Goal: Transaction & Acquisition: Book appointment/travel/reservation

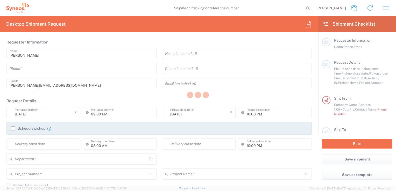
type input "[GEOGRAPHIC_DATA]"
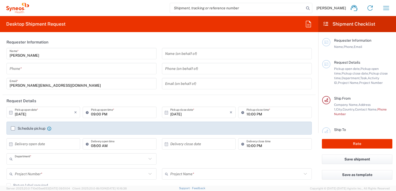
type input "3212"
click at [32, 114] on input "[DATE]" at bounding box center [44, 112] width 59 height 9
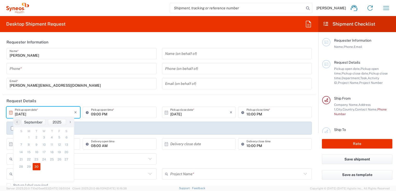
type input "Syneos Health France SARL"
click at [68, 122] on span "›" at bounding box center [70, 122] width 8 height 6
click at [46, 137] on span "1" at bounding box center [44, 137] width 8 height 7
type input "[DATE]"
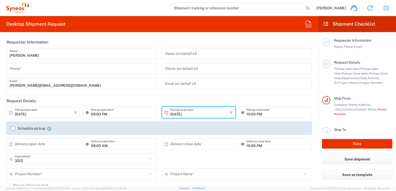
drag, startPoint x: 41, startPoint y: 67, endPoint x: 38, endPoint y: 69, distance: 3.5
click at [41, 67] on input "tel" at bounding box center [82, 68] width 144 height 9
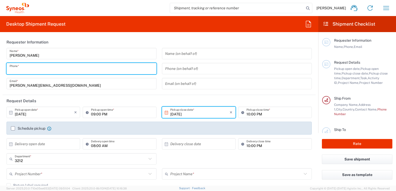
type input "0624546615"
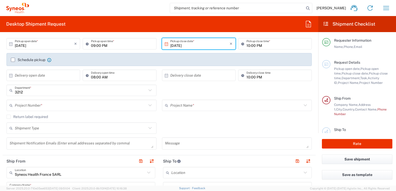
scroll to position [78, 0]
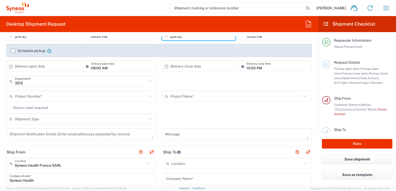
click at [11, 50] on label "Schedule pickup" at bounding box center [28, 51] width 34 height 4
click at [13, 51] on input "Schedule pickup" at bounding box center [13, 51] width 0 height 0
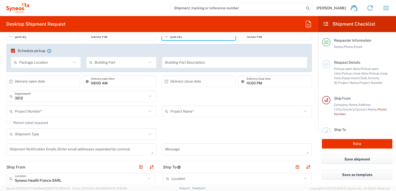
click at [42, 122] on label "Return label required" at bounding box center [26, 123] width 41 height 4
click at [9, 123] on input "Return label required" at bounding box center [9, 123] width 0 height 0
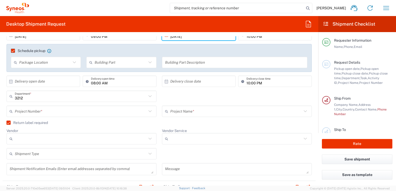
click at [38, 107] on input "text" at bounding box center [81, 111] width 132 height 9
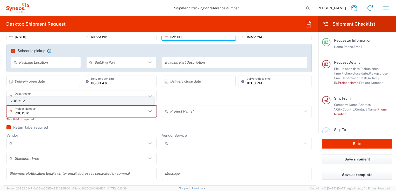
type input "7061512"
click at [33, 101] on span "7061512" at bounding box center [80, 101] width 147 height 8
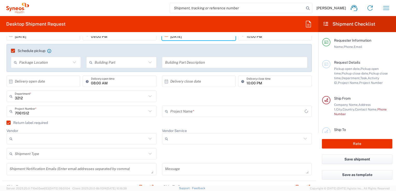
type input "4Moving 7061512"
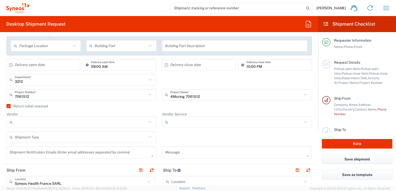
scroll to position [129, 0]
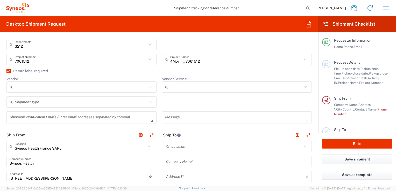
click at [147, 88] on icon at bounding box center [150, 87] width 7 height 7
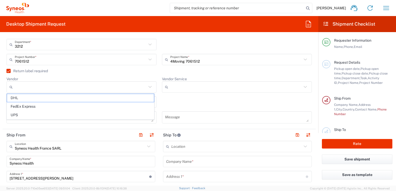
click at [129, 75] on div "Return label required" at bounding box center [158, 73] width 305 height 8
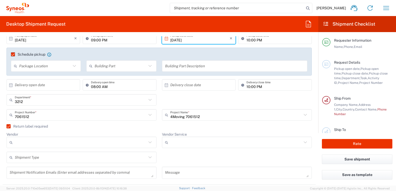
scroll to position [104, 0]
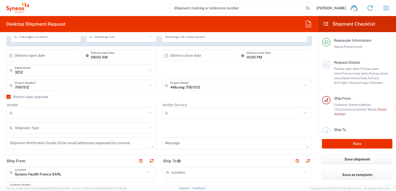
click at [118, 115] on input "Vendor" at bounding box center [81, 113] width 132 height 8
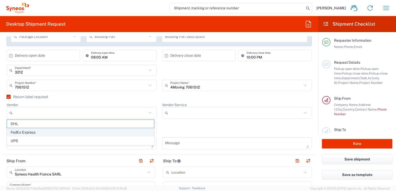
click at [39, 129] on span "FedEx Express" at bounding box center [80, 132] width 147 height 8
type input "FedEx Express"
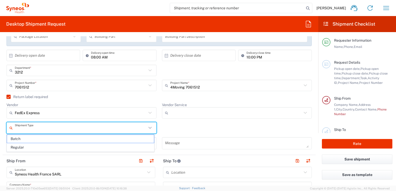
click at [49, 127] on input "text" at bounding box center [81, 128] width 132 height 9
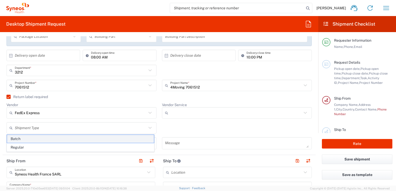
click at [31, 138] on span "Batch" at bounding box center [80, 139] width 147 height 8
type input "Batch"
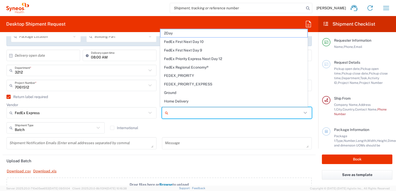
click at [173, 114] on input "Vendor Service" at bounding box center [236, 113] width 132 height 8
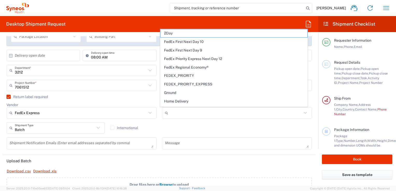
click at [199, 131] on div "Batch Shipment Type Batch Regular International" at bounding box center [159, 129] width 311 height 15
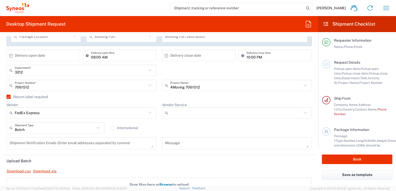
click at [185, 115] on input "Vendor Service" at bounding box center [236, 113] width 132 height 8
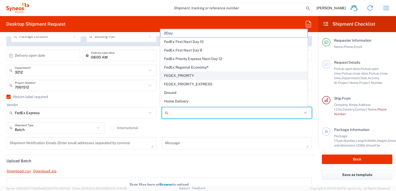
click at [169, 77] on span "FEDEX_PRIORITY" at bounding box center [233, 76] width 147 height 8
type input "FEDEX_PRIORITY"
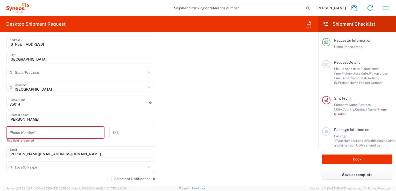
scroll to position [337, 0]
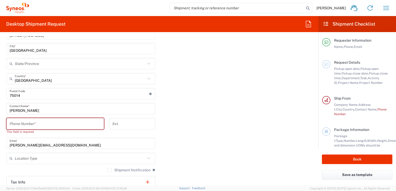
click at [77, 123] on input "tel" at bounding box center [55, 123] width 91 height 9
type input "0624546615"
type input "vincent.nieoullon@syneoshealth.com"
type input "Default"
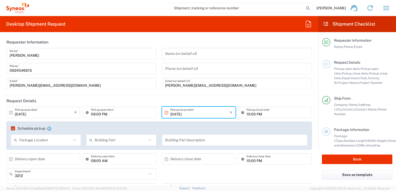
scroll to position [0, 0]
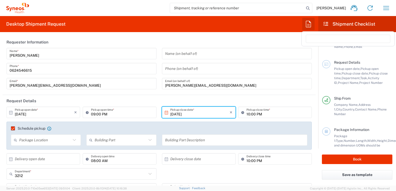
click at [307, 24] on icon "button" at bounding box center [308, 24] width 8 height 8
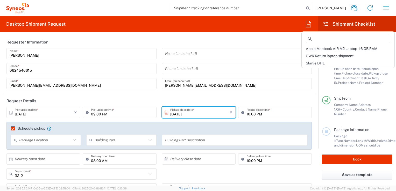
click at [325, 23] on icon at bounding box center [326, 23] width 6 height 5
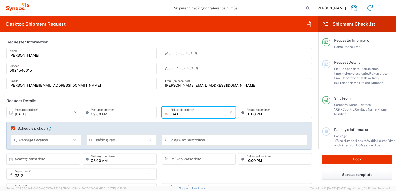
click at [325, 23] on icon at bounding box center [326, 23] width 6 height 5
click at [382, 9] on icon "button" at bounding box center [386, 8] width 8 height 8
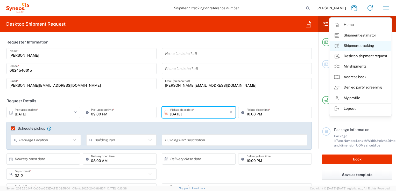
click at [349, 46] on link "Shipment tracking" at bounding box center [360, 46] width 62 height 10
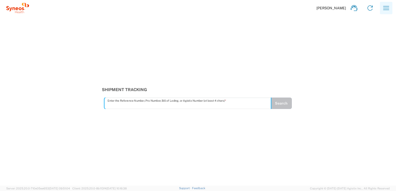
click at [382, 11] on icon "button" at bounding box center [386, 8] width 8 height 8
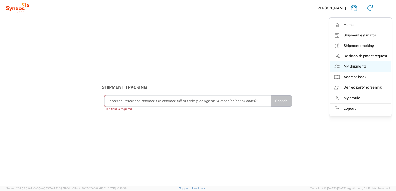
click at [355, 65] on link "My shipments" at bounding box center [360, 66] width 62 height 10
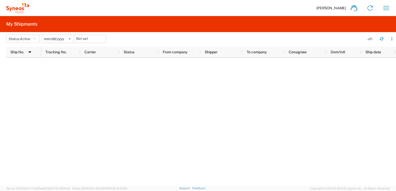
click at [73, 38] on svg-icon at bounding box center [70, 39] width 8 height 8
click at [34, 41] on button "Status: Active" at bounding box center [22, 39] width 33 height 8
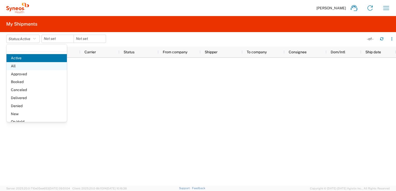
click at [17, 67] on span "All" at bounding box center [36, 66] width 60 height 8
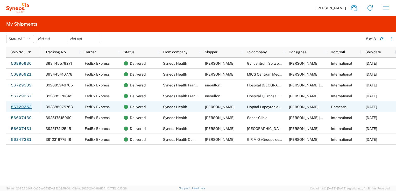
click at [21, 108] on link "56729352" at bounding box center [21, 107] width 21 height 8
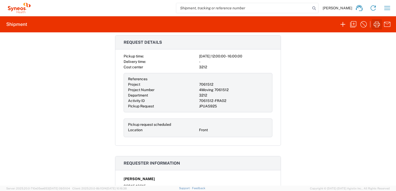
scroll to position [155, 0]
click at [351, 24] on icon "button" at bounding box center [353, 24] width 8 height 8
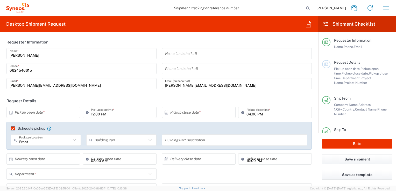
type input "3212"
type input "7061512"
type input "4Moving 7061512"
type input "Envelope"
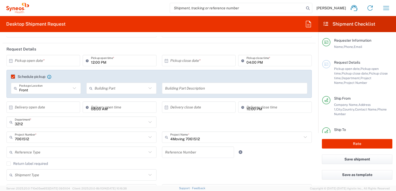
scroll to position [104, 0]
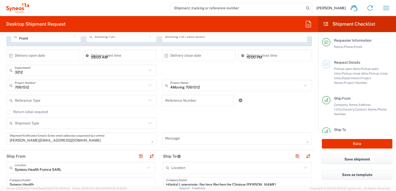
click at [55, 100] on input "text" at bounding box center [81, 100] width 132 height 9
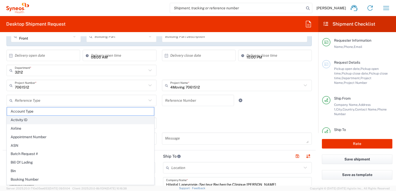
click at [32, 120] on span "Activity ID" at bounding box center [80, 120] width 147 height 8
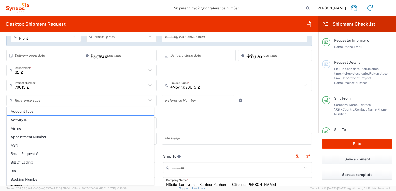
type input "Activity ID"
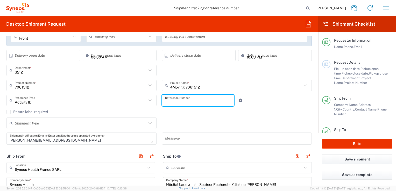
click at [182, 100] on input "text" at bounding box center [198, 100] width 66 height 9
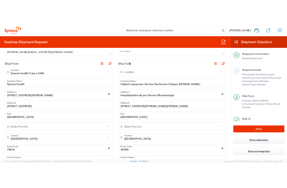
scroll to position [207, 0]
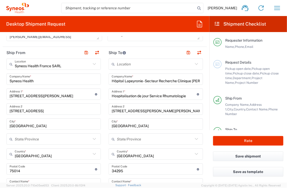
type input "7061512_FRA-03"
click at [138, 54] on header "Ship To" at bounding box center [156, 53] width 102 height 12
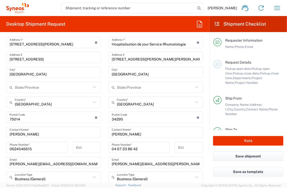
scroll to position [311, 0]
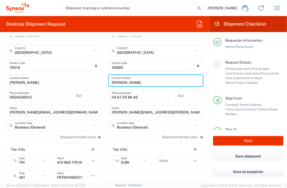
drag, startPoint x: 144, startPoint y: 82, endPoint x: 103, endPoint y: 80, distance: 41.5
click at [103, 80] on div "Ship From Syneos Health France SARL Location Syneos Health France SARL Addison …" at bounding box center [105, 73] width 205 height 261
paste input "r Abderrezak TAFER"
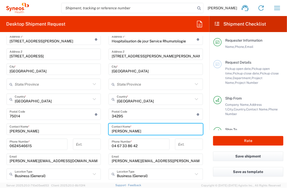
scroll to position [259, 0]
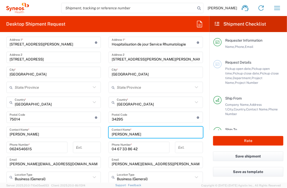
type input "Mr Abderrezak TAFER"
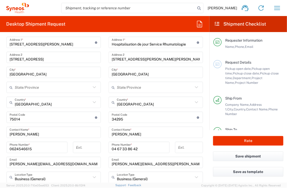
drag, startPoint x: 131, startPoint y: 41, endPoint x: 167, endPoint y: 43, distance: 36.1
click at [131, 42] on input "Hospitalisation de jour Service Rhumatologie" at bounding box center [154, 42] width 85 height 9
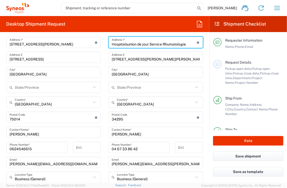
drag, startPoint x: 187, startPoint y: 43, endPoint x: 106, endPoint y: 44, distance: 80.5
click at [106, 44] on main "Location Addison Whitney LLC-Morrisvile NC US Barcelona-Syneos Health BioSector…" at bounding box center [156, 116] width 102 height 218
paste input "ôpital LARIBOISIERE"
type input "Hôpital LARIBOISIERE"
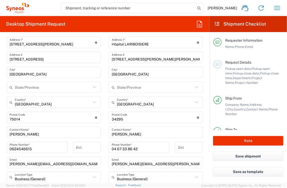
drag, startPoint x: 149, startPoint y: 59, endPoint x: 172, endPoint y: 60, distance: 23.1
click at [149, 59] on input "371 avenue du Doyen Gaston Giraud" at bounding box center [156, 57] width 88 height 9
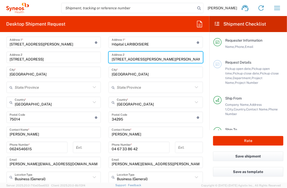
drag, startPoint x: 170, startPoint y: 59, endPoint x: 70, endPoint y: 60, distance: 99.7
click at [70, 60] on div "Ship From Syneos Health France SARL Location Syneos Health France SARL Addison …" at bounding box center [105, 125] width 205 height 261
paste input "Pavillon Viggo Peterson - 2ème étage – Rhumatologie"
type input "Pavillon Viggo Peterson - 2ème étage – Rhumatologie"
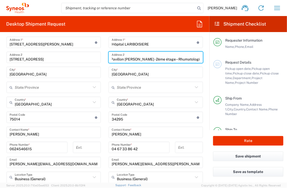
scroll to position [0, 0]
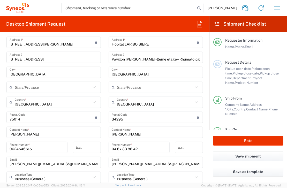
click at [153, 44] on input "Hôpital LARIBOISIERE" at bounding box center [154, 42] width 85 height 9
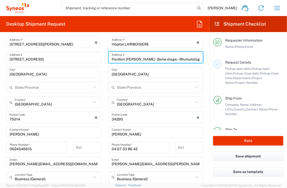
scroll to position [0, 1]
drag, startPoint x: 111, startPoint y: 59, endPoint x: 173, endPoint y: 60, distance: 61.9
click at [203, 62] on main "Location Addison Whitney LLC-Morrisvile NC US Barcelona-Syneos Health BioSector…" at bounding box center [156, 116] width 102 height 218
click at [138, 57] on input "Pavillon Viggo Peterson - 2ème étage – Rhumatologie" at bounding box center [156, 57] width 88 height 9
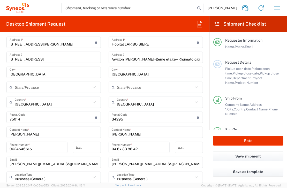
scroll to position [0, 0]
drag, startPoint x: 109, startPoint y: 57, endPoint x: 106, endPoint y: 60, distance: 3.7
click at [135, 60] on div "Pavillon Viggo Peterson - 2ème étage – Rhumatologie Address 2" at bounding box center [156, 57] width 95 height 11
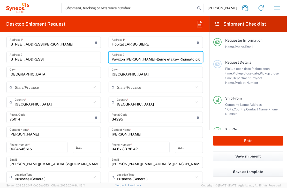
scroll to position [0, 1]
drag, startPoint x: 110, startPoint y: 57, endPoint x: 178, endPoint y: 61, distance: 67.9
click at [222, 61] on div "Desktop Shipment Request Requester Information Vincent Nieoullon Name * 0624546…" at bounding box center [143, 99] width 287 height 167
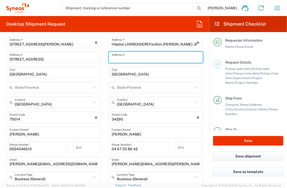
scroll to position [0, 0]
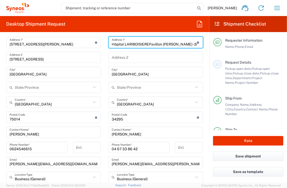
click at [147, 44] on input "Hôpital LARIBOISIEREPavillon Viggo Peterson - 2ème étage – Rhumatologie" at bounding box center [154, 42] width 85 height 9
type input "Hôpital LARIBOISIERE - Pavillon Viggo Peterson - 2ème étage – Rhumatologie"
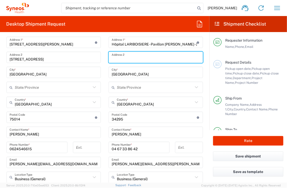
click at [145, 58] on input "text" at bounding box center [156, 57] width 88 height 9
paste input "2, rue Ambroise Paré"
type input "2, rue Ambroise Paré"
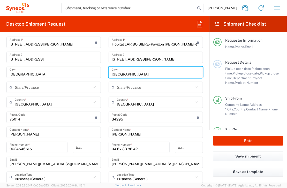
drag, startPoint x: 140, startPoint y: 72, endPoint x: 96, endPoint y: 74, distance: 44.3
click at [96, 74] on div "Ship From Syneos Health France SARL Location Syneos Health France SARL Addison …" at bounding box center [105, 125] width 205 height 261
type input "paris"
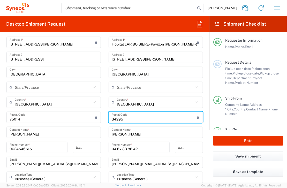
drag, startPoint x: 122, startPoint y: 120, endPoint x: 110, endPoint y: 118, distance: 12.8
click at [110, 118] on div "Postal Code Enter Postal Code here" at bounding box center [156, 117] width 95 height 11
type input "75010"
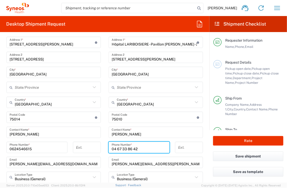
drag, startPoint x: 137, startPoint y: 148, endPoint x: 100, endPoint y: 145, distance: 36.9
click at [101, 145] on div "Ship From Syneos Health France SARL Location Syneos Health France SARL Addison …" at bounding box center [105, 125] width 205 height 261
paste input "1 49 95 62 93"
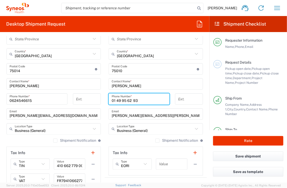
scroll to position [311, 0]
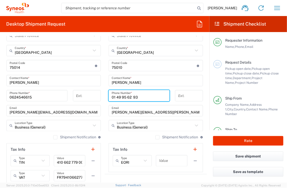
type input "01 49 95 62 93"
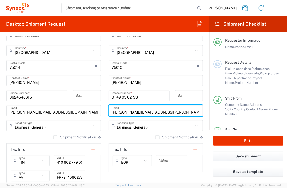
drag, startPoint x: 174, startPoint y: 112, endPoint x: 103, endPoint y: 109, distance: 70.8
click at [105, 109] on main "Location Addison Whitney LLC-Morrisvile NC US Barcelona-Syneos Health BioSector…" at bounding box center [156, 64] width 102 height 218
paste input "abderrezak.tafer@aphp"
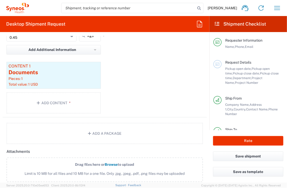
scroll to position [544, 0]
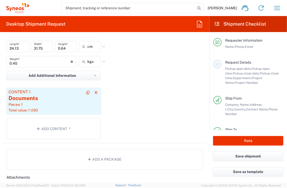
type input "abderrezak.tafer@aphp.fr"
click at [40, 105] on div "Pieces: 1" at bounding box center [54, 104] width 90 height 5
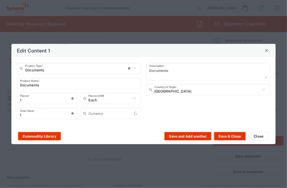
type input "US Dollar"
click at [176, 73] on textarea "Documents" at bounding box center [209, 71] width 118 height 15
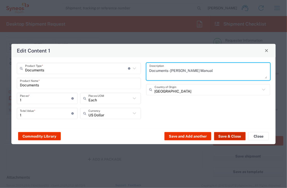
type textarea "Documents - WOMAC Manual"
click at [225, 138] on button "Save & Close" at bounding box center [230, 136] width 32 height 8
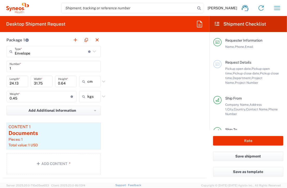
scroll to position [518, 0]
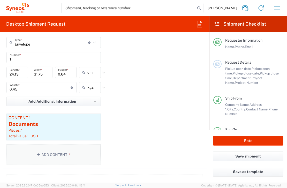
click at [47, 154] on button "Add Content *" at bounding box center [53, 154] width 95 height 21
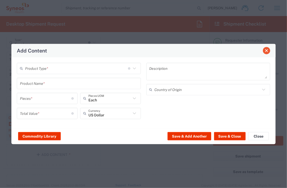
click at [267, 51] on span "Close" at bounding box center [267, 51] width 4 height 4
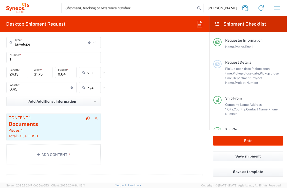
click at [47, 128] on div "Pieces: 1" at bounding box center [54, 130] width 90 height 5
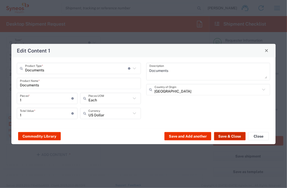
click at [227, 137] on button "Save & Close" at bounding box center [230, 136] width 32 height 8
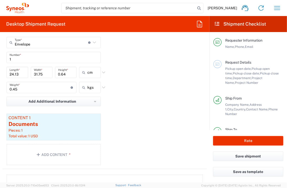
click at [141, 131] on div "Package 1 Envelope Type * Material used to package goods Envelope Large Box Med…" at bounding box center [105, 97] width 205 height 144
click at [236, 65] on div "Request Details Pickup open date, Pickup open time, Pickup close date, Pickup c…" at bounding box center [253, 72] width 62 height 25
drag, startPoint x: 228, startPoint y: 62, endPoint x: 171, endPoint y: 77, distance: 58.9
click at [226, 63] on span "Request Details" at bounding box center [239, 62] width 26 height 4
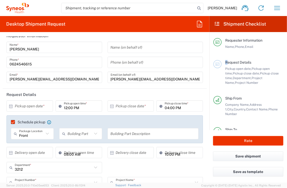
scroll to position [0, 0]
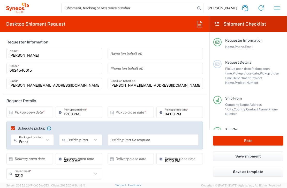
click at [30, 112] on input "text" at bounding box center [31, 112] width 32 height 9
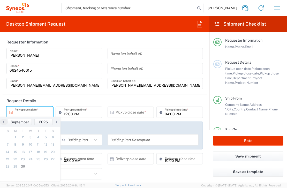
click at [55, 121] on span "›" at bounding box center [57, 122] width 8 height 6
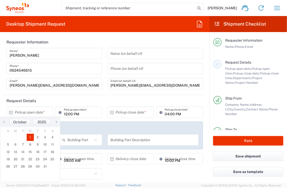
click at [30, 137] on span "1" at bounding box center [31, 137] width 8 height 7
type input "10/01/2025"
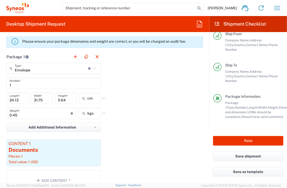
scroll to position [422, 0]
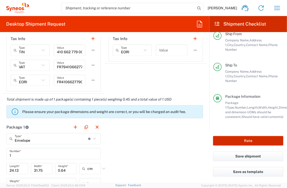
click at [249, 143] on button "Rate" at bounding box center [248, 141] width 70 height 10
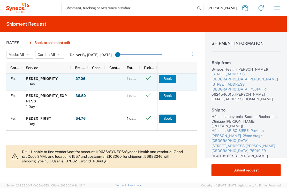
click at [166, 80] on button "Book" at bounding box center [167, 79] width 17 height 8
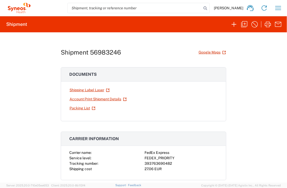
click at [82, 88] on link "Shipping Label Laser" at bounding box center [89, 90] width 41 height 9
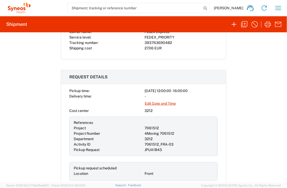
scroll to position [129, 0]
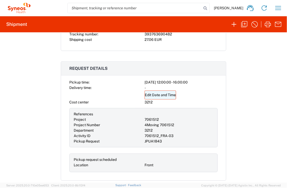
click at [153, 96] on link "Edit Date and Time" at bounding box center [161, 95] width 32 height 9
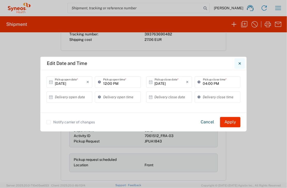
click at [240, 64] on icon "Close" at bounding box center [240, 63] width 2 height 5
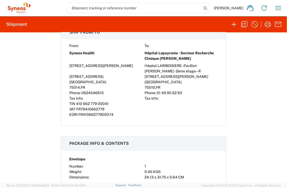
scroll to position [337, 0]
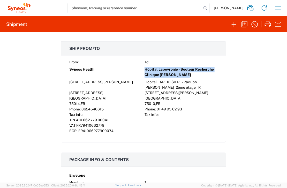
drag, startPoint x: 142, startPoint y: 69, endPoint x: 184, endPoint y: 76, distance: 43.1
click at [184, 76] on div "From: To: Syneos Health Hôpital Lapeyronie - Secteur Recherche Clinique Pr Jorg…" at bounding box center [143, 97] width 149 height 74
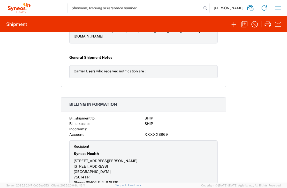
scroll to position [670, 0]
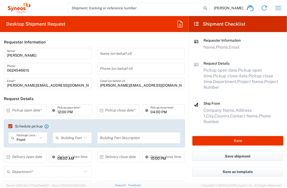
type input "Envelope"
type input "7061512"
type input "3212"
type input "4Moving 7061512"
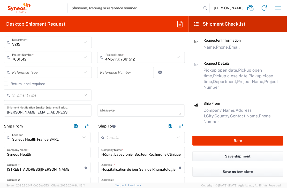
scroll to position [207, 0]
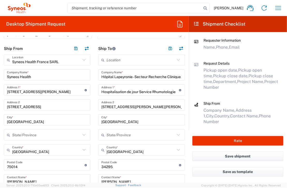
click at [124, 76] on input "Hôpital Lapeyronie - Secteur Recherche Clinique Pr Jorgensen" at bounding box center [142, 75] width 81 height 9
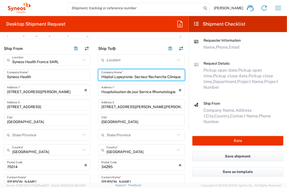
scroll to position [0, 25]
drag, startPoint x: 100, startPoint y: 76, endPoint x: 215, endPoint y: 76, distance: 115.2
click at [215, 76] on div "Desktop Shipment Request Requester Information Vincent Nieoullon Name * 0624546…" at bounding box center [143, 99] width 287 height 167
drag, startPoint x: 127, startPoint y: 91, endPoint x: 143, endPoint y: 91, distance: 15.5
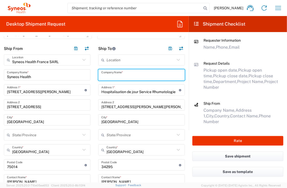
click at [128, 91] on input "Hospitalisation de jour Service Rhumatologie" at bounding box center [141, 90] width 78 height 9
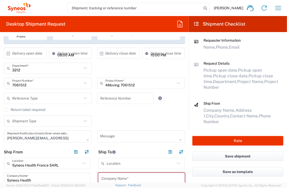
scroll to position [129, 0]
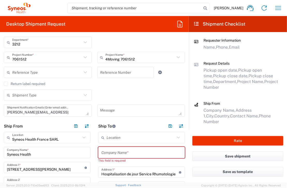
click at [119, 152] on input "text" at bounding box center [142, 152] width 81 height 9
paste input "Hôpital LARIBOISIERE"
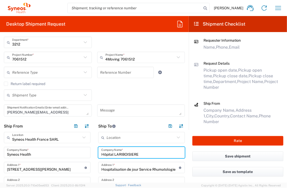
type input "Hôpital LARIBOISIERE"
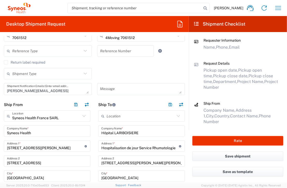
scroll to position [181, 0]
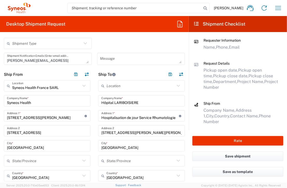
click at [108, 116] on input "Hospitalisation de jour Service Rhumatologie" at bounding box center [141, 116] width 78 height 9
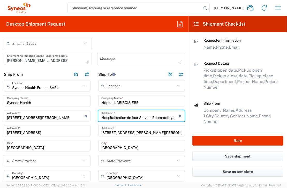
drag, startPoint x: 100, startPoint y: 117, endPoint x: 196, endPoint y: 118, distance: 95.6
click at [196, 118] on div "Desktop Shipment Request Requester Information Vincent Nieoullon Name * 0624546…" at bounding box center [143, 99] width 287 height 167
paste input "Pavillon Viggo Peterson - 2ème étage –"
type input "Pavillon Viggo Peterson - 2ème étage – Rhumatologie"
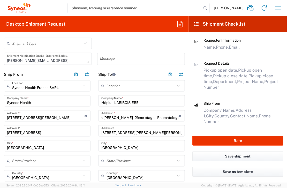
scroll to position [0, 0]
click at [134, 138] on div "Location Addison Whitney LLC-Morrisvile NC US Barcelona-Syneos Health BioSector…" at bounding box center [141, 187] width 87 height 215
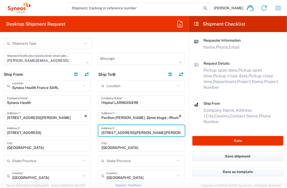
drag, startPoint x: 169, startPoint y: 132, endPoint x: 97, endPoint y: 131, distance: 71.2
click at [98, 131] on div "371 avenue du Doyen Gaston Giraud Address 2" at bounding box center [141, 130] width 87 height 11
paste input "2, rue Ambroise Paré"
type input "2, rue Ambroise Paré"
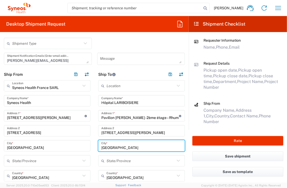
drag, startPoint x: 135, startPoint y: 146, endPoint x: 67, endPoint y: 147, distance: 67.6
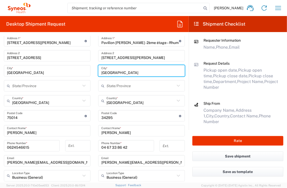
scroll to position [259, 0]
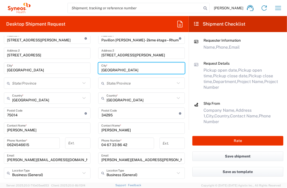
type input "Paris"
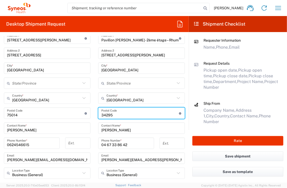
drag, startPoint x: 118, startPoint y: 117, endPoint x: 82, endPoint y: 116, distance: 35.8
click at [82, 116] on div "Ship From Syneos Health France SARL Location Syneos Health France SARL Addison …" at bounding box center [94, 119] width 189 height 257
type input "75010"
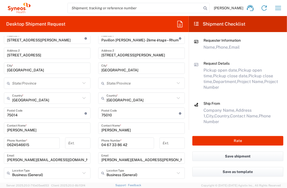
drag, startPoint x: 133, startPoint y: 128, endPoint x: 135, endPoint y: 130, distance: 3.0
click at [133, 128] on input "MOYA MICHELLE" at bounding box center [142, 128] width 81 height 9
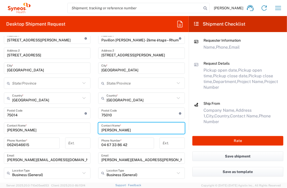
drag, startPoint x: 137, startPoint y: 130, endPoint x: 85, endPoint y: 126, distance: 52.2
click at [85, 126] on div "Ship From Syneos Health France SARL Location Syneos Health France SARL Addison …" at bounding box center [94, 119] width 189 height 257
paste input "r Abderrezak TAFER"
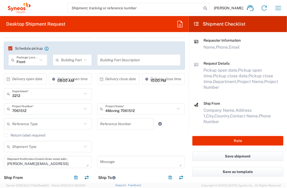
scroll to position [52, 0]
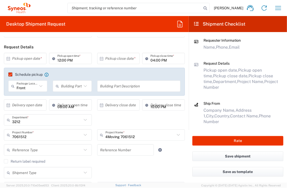
type input "Mr Abderrezak TAFER"
click at [120, 151] on input "text" at bounding box center [125, 150] width 51 height 9
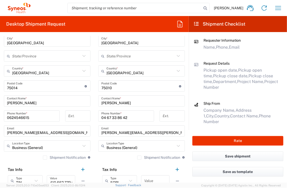
scroll to position [280, 0]
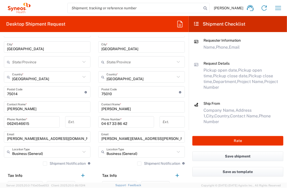
type input "7061512-FRA-03"
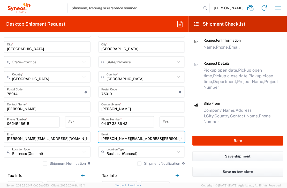
drag, startPoint x: 168, startPoint y: 138, endPoint x: 92, endPoint y: 138, distance: 75.4
click at [95, 137] on main "Location Addison Whitney LLC-Morrisvile NC US Barcelona-Syneos Health BioSector…" at bounding box center [142, 88] width 95 height 215
paste input "abderrezak.tafer@aphp"
type input "abderrezak.tafer@aphp.fr"
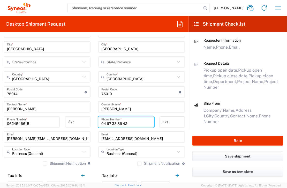
drag, startPoint x: 141, startPoint y: 122, endPoint x: 82, endPoint y: 124, distance: 59.6
click at [82, 124] on div "Ship From Syneos Health France SARL Location Syneos Health France SARL Addison …" at bounding box center [94, 98] width 189 height 257
paste input "33149956293"
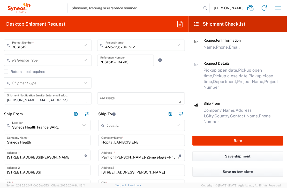
scroll to position [151, 0]
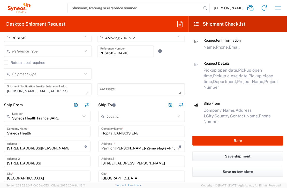
type input "33149956293"
click at [155, 71] on div "Shipment Type Batch Regular" at bounding box center [94, 75] width 187 height 15
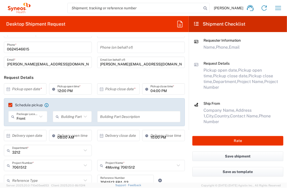
scroll to position [0, 0]
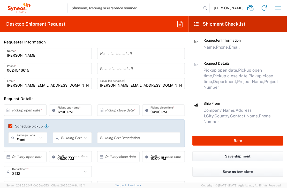
click at [22, 110] on input "text" at bounding box center [26, 110] width 28 height 9
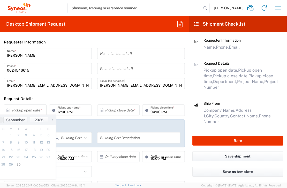
click at [52, 120] on span "›" at bounding box center [52, 120] width 8 height 6
click at [24, 133] on span "1" at bounding box center [26, 135] width 8 height 7
type input "10/01/2025"
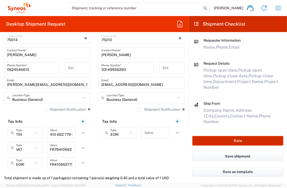
scroll to position [363, 0]
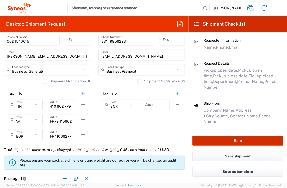
click at [234, 140] on button "Rate" at bounding box center [238, 141] width 91 height 10
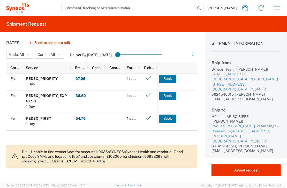
drag, startPoint x: 134, startPoint y: 137, endPoint x: 190, endPoint y: 135, distance: 55.4
click at [134, 137] on div "FedEx Express FEDEX_PRIORITY 1 Day 27.06 EUR Fuel: 3.25 Value Added Tax: 4.51 T…" at bounding box center [81, 108] width 151 height 69
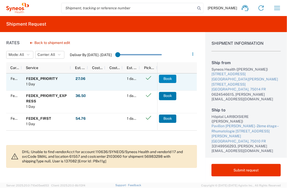
click at [165, 78] on button "Book" at bounding box center [167, 79] width 17 height 8
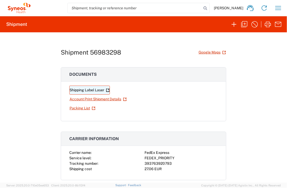
click at [87, 91] on link "Shipping Label Laser" at bounding box center [89, 90] width 41 height 9
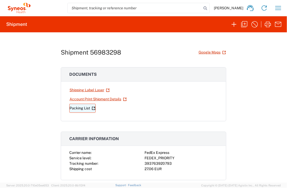
click at [74, 108] on link "Packing List" at bounding box center [82, 108] width 26 height 9
click at [244, 25] on icon "button" at bounding box center [245, 24] width 8 height 8
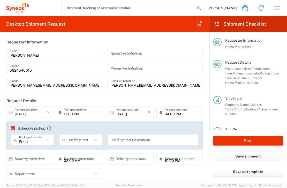
type input "7061512"
type input "Envelope"
type input "3212"
type input "4Moving 7061512"
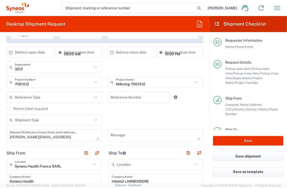
scroll to position [104, 0]
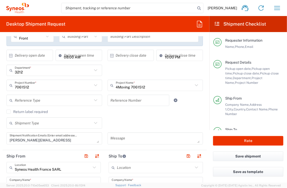
drag, startPoint x: 111, startPoint y: 109, endPoint x: 134, endPoint y: 93, distance: 27.1
click at [111, 109] on div "Reference Number" at bounding box center [138, 102] width 67 height 15
click at [138, 100] on input "text" at bounding box center [139, 100] width 56 height 9
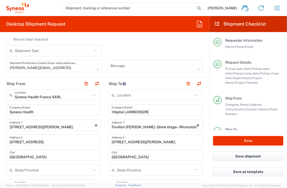
scroll to position [207, 0]
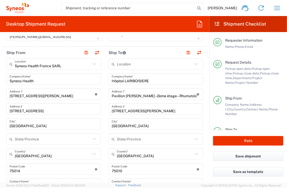
type input "7061512-ESP-02"
drag, startPoint x: 157, startPoint y: 80, endPoint x: 95, endPoint y: 83, distance: 62.5
click at [95, 83] on div "Ship From Syneos Health France SARL Location Syneos Health France SARL Addison …" at bounding box center [105, 177] width 205 height 261
paste input "Clínica Vistahermosa, Grupo HLA S.L.U"
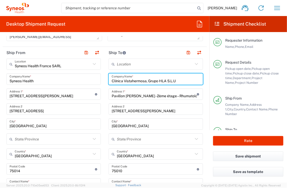
type input "Clínica Vistahermosa, Grupo HLA S.L.U"
click at [121, 112] on input "2, rue Ambroise Paré" at bounding box center [156, 109] width 88 height 9
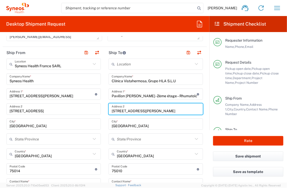
drag, startPoint x: 99, startPoint y: 111, endPoint x: 82, endPoint y: 111, distance: 17.6
click at [82, 111] on div "Ship From Syneos Health France SARL Location Syneos Health France SARL Addison …" at bounding box center [105, 177] width 205 height 261
paste input "Avenida de Denia, 103."
type input "Avenida de Denia, 103."
click at [123, 111] on input "Avenida de Denia, 103." at bounding box center [156, 109] width 88 height 9
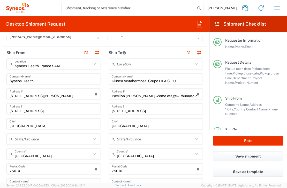
click at [117, 126] on input "Paris" at bounding box center [156, 124] width 88 height 9
drag, startPoint x: 120, startPoint y: 125, endPoint x: 110, endPoint y: 123, distance: 9.6
click at [112, 122] on input "Paris" at bounding box center [156, 124] width 88 height 9
paste input "Alicante"
type input "Alicante"
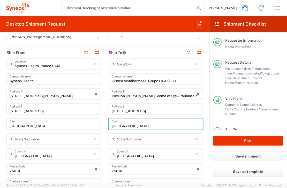
click at [155, 150] on input "France" at bounding box center [155, 154] width 76 height 9
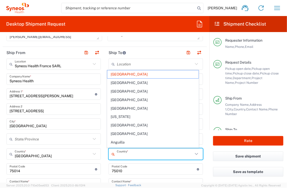
type input "Spain"
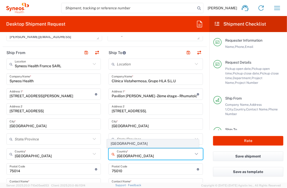
click at [115, 146] on span "Spain" at bounding box center [153, 144] width 92 height 8
type input "Delivery Duty Paid"
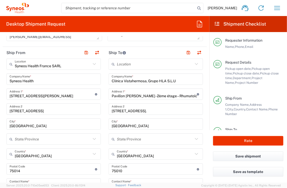
click at [123, 174] on div "Postal Code Enter Postal Code here" at bounding box center [156, 169] width 95 height 11
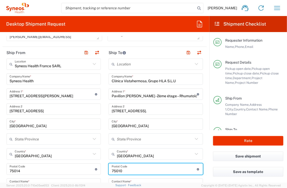
drag, startPoint x: 124, startPoint y: 170, endPoint x: 101, endPoint y: 171, distance: 23.3
click at [102, 171] on div "Ship From Syneos Health France SARL Location Syneos Health France SARL Addison …" at bounding box center [105, 177] width 205 height 261
paste input "03015"
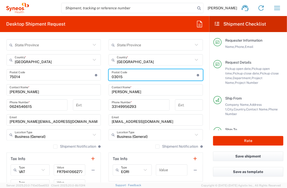
scroll to position [311, 0]
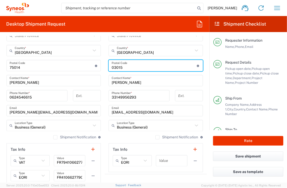
type input "03015"
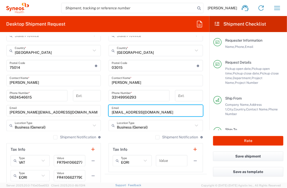
click at [114, 110] on input "abderrezak.tafer@aphp.fr" at bounding box center [156, 110] width 88 height 9
drag, startPoint x: 155, startPoint y: 111, endPoint x: 96, endPoint y: 115, distance: 59.4
click at [96, 114] on div "Ship From Syneos Health France SARL Location Syneos Health France SARL Addison …" at bounding box center [105, 73] width 205 height 261
paste input "Dr Laura Martínez Gil"
type input "Dr Laura Martínez Gil"
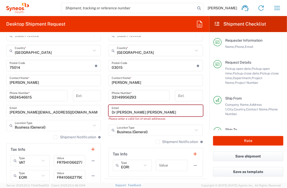
drag, startPoint x: 150, startPoint y: 111, endPoint x: 95, endPoint y: 104, distance: 55.5
click at [95, 104] on div "Ship From Syneos Health France SARL Location Syneos Health France SARL Addison …" at bounding box center [105, 73] width 205 height 261
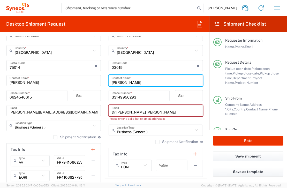
drag, startPoint x: 158, startPoint y: 80, endPoint x: 103, endPoint y: 76, distance: 55.8
click at [105, 76] on main "Location Addison Whitney LLC-Morrisvile NC US Barcelona-Syneos Health BioSector…" at bounding box center [156, 66] width 102 height 222
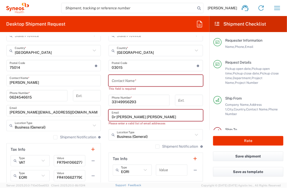
drag, startPoint x: 147, startPoint y: 112, endPoint x: 98, endPoint y: 111, distance: 49.0
click at [98, 111] on div "Ship From Syneos Health France SARL Location Syneos Health France SARL Addison …" at bounding box center [105, 73] width 205 height 261
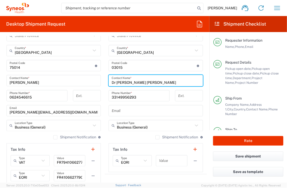
type input "Dr Laura Martínez Gil"
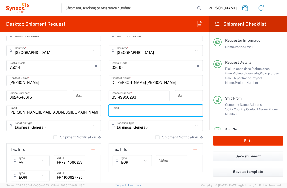
click at [135, 110] on input "text" at bounding box center [156, 110] width 88 height 9
paste input "lau.mgil93@gmail.com"
type input "lau.mgil93@gmail.com"
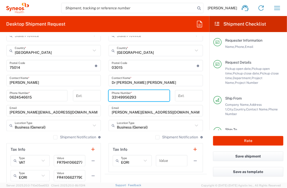
drag, startPoint x: 145, startPoint y: 94, endPoint x: 96, endPoint y: 94, distance: 48.4
click at [97, 94] on div "Ship From Syneos Health France SARL Location Syneos Health France SARL Addison …" at bounding box center [105, 73] width 205 height 261
paste input "34666294322."
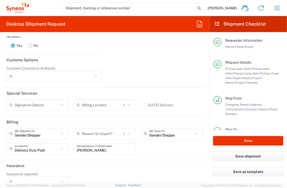
scroll to position [751, 0]
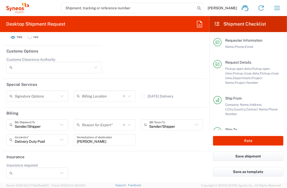
type input "34666294322"
click at [126, 124] on icon at bounding box center [129, 125] width 7 height 7
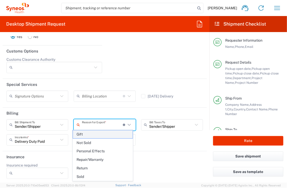
click at [84, 135] on span "Gift" at bounding box center [103, 135] width 60 height 8
type input "Gift"
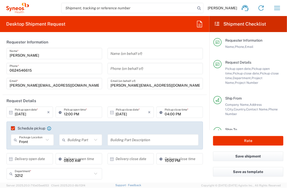
scroll to position [104, 0]
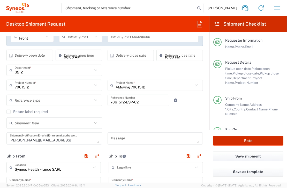
click at [251, 143] on button "Rate" at bounding box center [248, 141] width 70 height 10
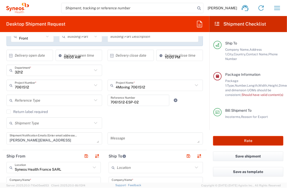
scroll to position [91, 0]
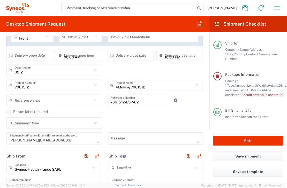
click at [218, 75] on icon at bounding box center [217, 77] width 5 height 4
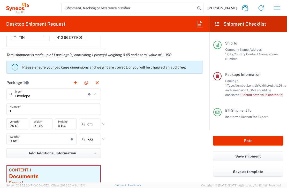
scroll to position [518, 0]
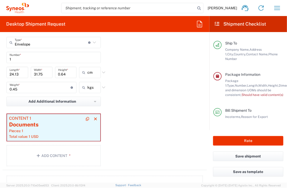
click at [60, 115] on article "Content 1 Documents Pieces: 1 Total value: 1 USD" at bounding box center [53, 127] width 93 height 27
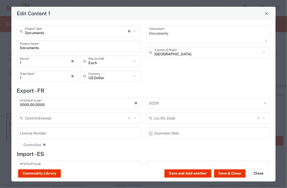
scroll to position [24, 0]
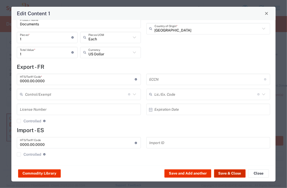
click at [227, 173] on button "Save & Close" at bounding box center [230, 174] width 32 height 8
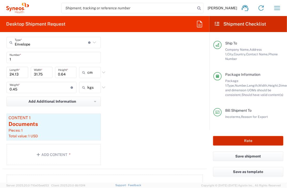
click at [245, 141] on button "Rate" at bounding box center [248, 141] width 70 height 10
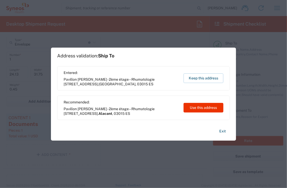
click at [105, 132] on div "Exit" at bounding box center [143, 132] width 173 height 17
click at [203, 109] on button "Use this address" at bounding box center [204, 108] width 40 height 10
type input "Alacant"
type input "Spain"
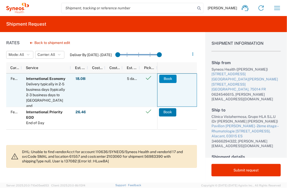
click at [171, 78] on button "Book" at bounding box center [168, 79] width 17 height 8
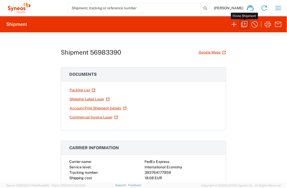
click at [246, 23] on icon "button" at bounding box center [245, 24] width 8 height 8
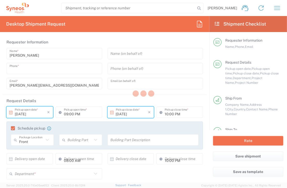
type input "0624546615"
type input "vincent.nieoullon@syneoshealth.com"
type input "10/01/2025"
type input "12:00 PM"
type input "10/01/2025"
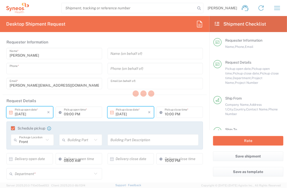
type input "04:00 PM"
type textarea "vincent.nieoullon@syneoshealth.com"
type input "Syneos Health France SARL"
type input "Syneos Health"
type input "25 boulevard Romain Rolland"
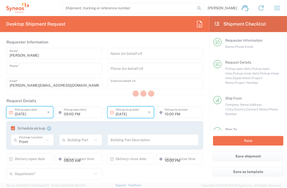
type input "25 boulevard Romain"
type input "Paris"
type input "France"
type input "75014"
type input "Vincent Nieoullon"
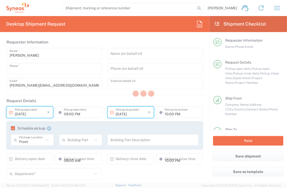
type input "0624546615"
type input "vincent.nieoullon@syneoshealth.com"
type input "Business (General)"
type input "Clínica Vistahermosa, Grupo HLA S.L.U"
type input "Pavillon Viggo Peterson - 2ème étage – Rhumatologie"
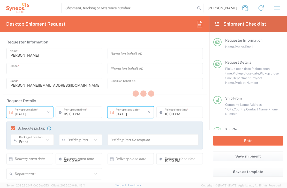
type input "Avenida de Denia, 103."
type input "Alacant"
type input "Spain"
type input "03015"
type input "Dr Laura Martínez Gil"
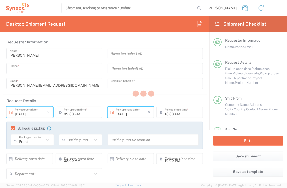
type input "34666294322"
type input "lau.mgil93@gmail.com"
type input "Business (General)"
type input "Sender/Shipper"
type input "Gift"
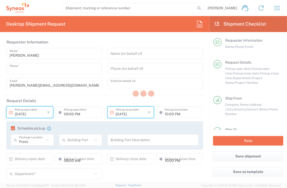
type input "Sender/Shipper"
type input "Delivery Duty Paid"
type input "vincent nieoullon"
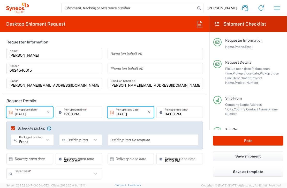
type input "3212"
type input "7061512"
type input "4Moving 7061512"
type input "Envelope"
click at [136, 100] on header "Request Details" at bounding box center [105, 101] width 205 height 12
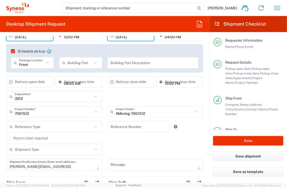
scroll to position [78, 0]
click at [137, 123] on input "text" at bounding box center [139, 126] width 56 height 9
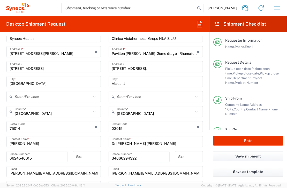
scroll to position [259, 0]
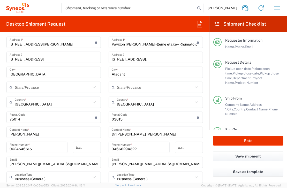
type input "7061512-ESP-03"
click at [153, 132] on input "Dr Laura Martínez Gil" at bounding box center [156, 132] width 88 height 9
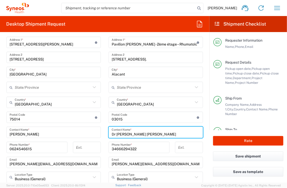
drag, startPoint x: 152, startPoint y: 132, endPoint x: 109, endPoint y: 132, distance: 43.3
click at [109, 132] on div "Dr Laura Martínez Gil Contact Name *" at bounding box center [156, 132] width 95 height 11
paste input "Mrs Ruth Vila"
type input "Mrs Ruth Vila"
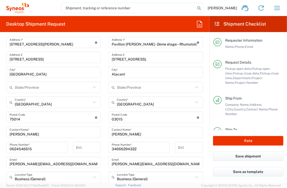
drag, startPoint x: 119, startPoint y: 41, endPoint x: 123, endPoint y: 48, distance: 8.5
click at [120, 41] on input "Pavillon Viggo Peterson - 2ème étage – Rhumatologie" at bounding box center [154, 42] width 85 height 9
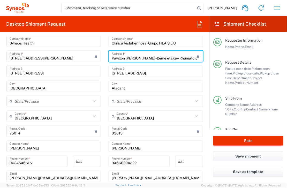
scroll to position [207, 0]
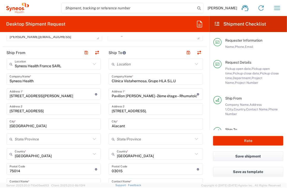
click at [109, 80] on div "Clínica Vistahermosa, Grupo HLA S.L.U Company Name *" at bounding box center [156, 79] width 95 height 11
drag, startPoint x: 110, startPoint y: 80, endPoint x: 192, endPoint y: 79, distance: 81.3
click at [192, 78] on input "Clínica Vistahermosa, Grupo HLA S.L.U" at bounding box center [156, 79] width 88 height 9
paste input "Hospital Marítimo"
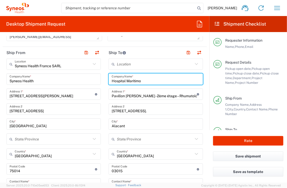
type input "Hospital Marítimo"
click at [119, 110] on input "Avenida de Denia, 103." at bounding box center [156, 109] width 88 height 9
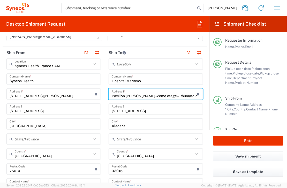
scroll to position [0, 4]
drag, startPoint x: 111, startPoint y: 96, endPoint x: 203, endPoint y: 97, distance: 91.7
click at [203, 96] on form "Requester Information Vincent Nieoullon Name * 0624546615 Phone * vincent.nieou…" at bounding box center [105, 109] width 210 height 147
paste input "Oza - Ed. Fortin, planta 1ª."
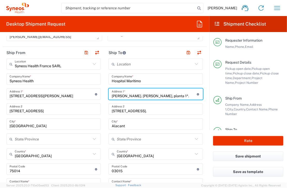
type input "Oza - Ed. Fortin, planta 1ª."
click at [136, 106] on input "Avenida de Denia, 103." at bounding box center [156, 109] width 88 height 9
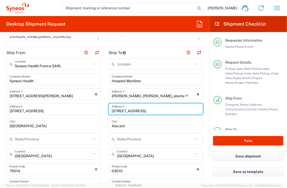
drag, startPoint x: 148, startPoint y: 109, endPoint x: 103, endPoint y: 112, distance: 45.7
click at [103, 112] on div "Ship From Syneos Health France SARL Location Syneos Health France SARL Addison …" at bounding box center [105, 177] width 205 height 261
paste input "s Xubias 1"
type input "As Xubias 1."
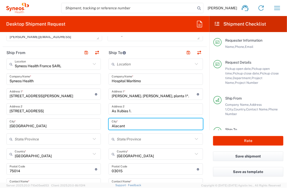
drag, startPoint x: 126, startPoint y: 126, endPoint x: 92, endPoint y: 123, distance: 33.5
click at [92, 123] on div "Ship From Syneos Health France SARL Location Syneos Health France SARL Addison …" at bounding box center [105, 177] width 205 height 261
click at [135, 127] on input "a co" at bounding box center [156, 124] width 88 height 9
drag, startPoint x: 124, startPoint y: 127, endPoint x: 101, endPoint y: 124, distance: 23.0
click at [105, 124] on main "Location Addison Whitney LLC-Morrisvile NC US Barcelona-Syneos Health BioSector…" at bounding box center [156, 168] width 102 height 218
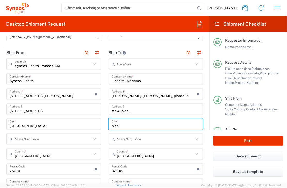
paste input "A Coruña"
type input "A Coruña"
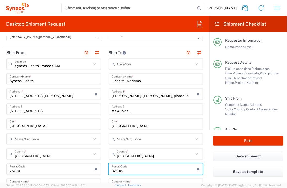
drag, startPoint x: 126, startPoint y: 170, endPoint x: 107, endPoint y: 168, distance: 19.3
click at [109, 168] on div "Postal Code Enter Postal Code here" at bounding box center [156, 169] width 95 height 11
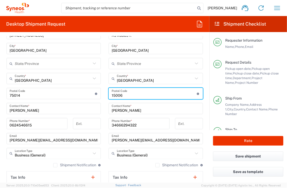
scroll to position [311, 0]
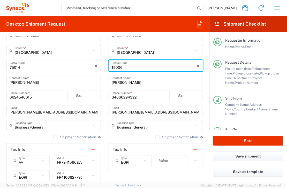
type input "15006"
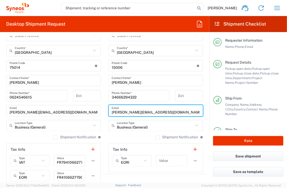
drag, startPoint x: 154, startPoint y: 113, endPoint x: 108, endPoint y: 111, distance: 45.6
click at [109, 111] on div "lau.mgil93@gmail.com Email" at bounding box center [156, 110] width 95 height 11
paste input "ruth.vila.pumarino@sergas.es"
type input "ruth.vila.pumarino@sergas.es"
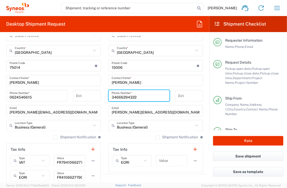
drag, startPoint x: 118, startPoint y: 97, endPoint x: 97, endPoint y: 97, distance: 21.5
click at [98, 97] on div "Ship From Syneos Health France SARL Location Syneos Health France SARL Addison …" at bounding box center [105, 73] width 205 height 261
paste input "34981176399"
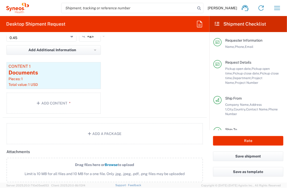
scroll to position [596, 0]
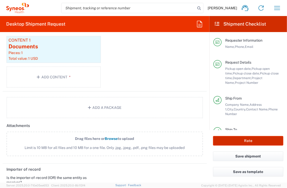
type input "34981176399"
click at [246, 140] on button "Rate" at bounding box center [248, 141] width 70 height 10
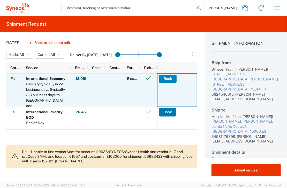
click at [171, 78] on button "Book" at bounding box center [168, 79] width 17 height 8
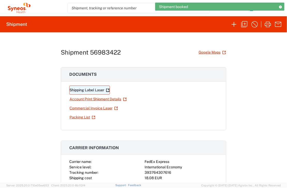
click at [96, 88] on link "Shipping Label Laser" at bounding box center [89, 90] width 41 height 9
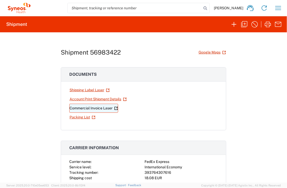
click at [96, 109] on link "Commercial Invoice Laser" at bounding box center [93, 108] width 49 height 9
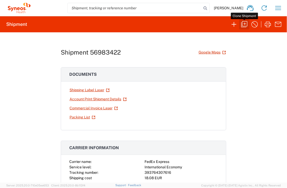
click at [243, 24] on icon "button" at bounding box center [245, 24] width 8 height 8
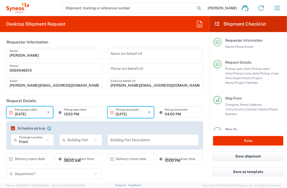
type input "3212"
type input "7061512"
type input "Envelope"
type input "4Moving 7061512"
drag, startPoint x: 95, startPoint y: 100, endPoint x: 97, endPoint y: 102, distance: 2.8
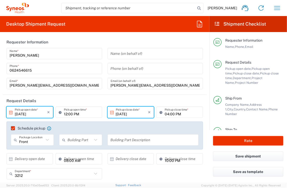
click at [95, 100] on header "Request Details" at bounding box center [105, 101] width 205 height 12
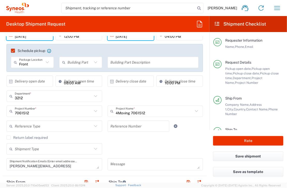
scroll to position [104, 0]
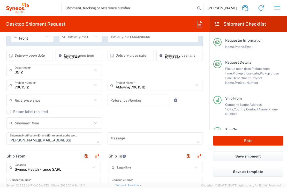
click at [132, 101] on input "text" at bounding box center [139, 100] width 56 height 9
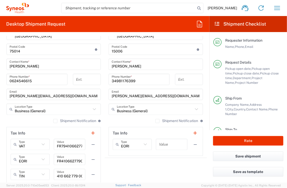
scroll to position [337, 0]
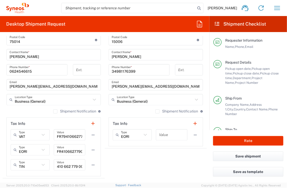
type input "7061512_CAN-03"
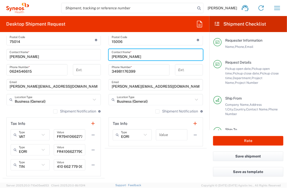
drag, startPoint x: 139, startPoint y: 57, endPoint x: 97, endPoint y: 59, distance: 42.3
click at [97, 59] on div "Ship From Syneos Health France SARL Location Syneos Health France SARL Addison …" at bounding box center [105, 47] width 205 height 261
paste input "Maha El-shimy"
type input "Mrs Maha El-shimy"
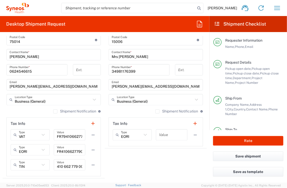
click at [102, 55] on main "Syneos Health France SARL Location Syneos Health France SARL Addison Whitney LL…" at bounding box center [54, 53] width 102 height 248
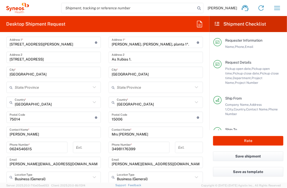
scroll to position [181, 0]
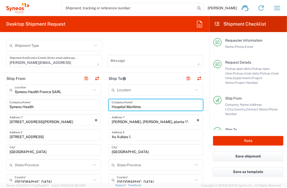
drag, startPoint x: 148, startPoint y: 106, endPoint x: 93, endPoint y: 106, distance: 54.1
paste input "St. Joseph's Health Care London"
type input "St. Joseph's Health Care London"
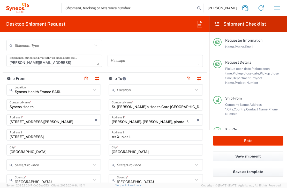
click at [123, 118] on input "Oza - Ed. Fortin, planta 1ª." at bounding box center [154, 120] width 85 height 9
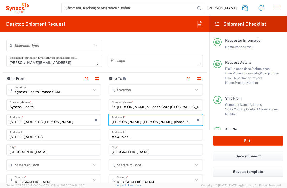
drag, startPoint x: 155, startPoint y: 120, endPoint x: 153, endPoint y: 121, distance: 2.7
click at [155, 120] on input "Oza - Ed. Fortin, planta 1ª." at bounding box center [154, 120] width 85 height 9
drag, startPoint x: 155, startPoint y: 120, endPoint x: 107, endPoint y: 118, distance: 48.0
click at [109, 118] on div "Oza - Ed. Fortin, planta 1ª. Address 1 * For cross streets use street names wit…" at bounding box center [156, 119] width 95 height 11
paste input "The Rheumatology Clinic"
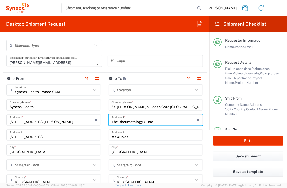
type input "The Rheumatology Clinic"
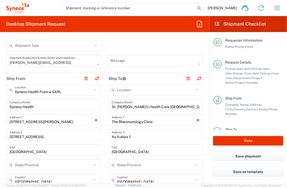
click at [133, 135] on input "As Xubias 1." at bounding box center [156, 135] width 88 height 9
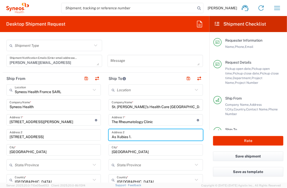
drag, startPoint x: 114, startPoint y: 134, endPoint x: 108, endPoint y: 134, distance: 6.5
click at [109, 134] on div "As Xubias 1. Address 2" at bounding box center [156, 134] width 95 height 11
paste input "268 Grosvenor St,"
type input "268 Grosvenor St,"
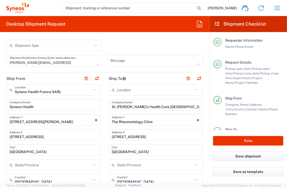
drag, startPoint x: 132, startPoint y: 122, endPoint x: 164, endPoint y: 121, distance: 32.1
click at [132, 122] on input "The Rheumatology Clinic" at bounding box center [154, 120] width 85 height 9
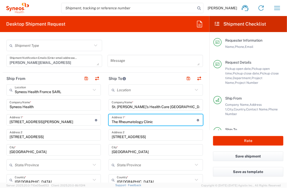
click at [173, 121] on input "The Rheumatology Clinic" at bounding box center [154, 120] width 85 height 9
paste input "D2-187"
type input "The Rheumatology Clinic D2-187"
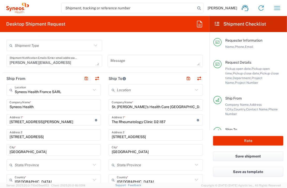
drag, startPoint x: 124, startPoint y: 148, endPoint x: 128, endPoint y: 150, distance: 4.3
click at [125, 148] on input "A Coruña" at bounding box center [156, 150] width 88 height 9
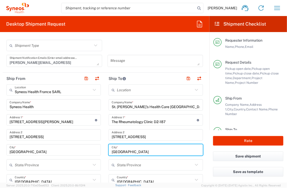
click at [128, 152] on input "A Coruña" at bounding box center [156, 150] width 88 height 9
drag, startPoint x: 129, startPoint y: 152, endPoint x: 107, endPoint y: 151, distance: 21.3
click at [109, 151] on div "A Coruña City *" at bounding box center [156, 150] width 95 height 11
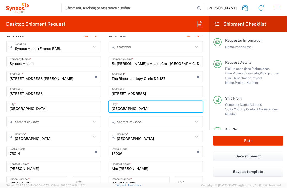
scroll to position [233, 0]
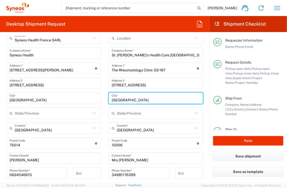
type input "london"
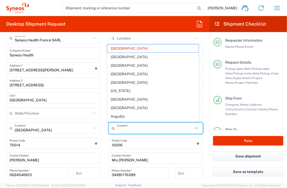
click at [133, 129] on input "text" at bounding box center [155, 128] width 76 height 9
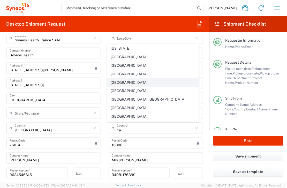
click at [122, 84] on span "Canada" at bounding box center [153, 83] width 92 height 8
type input "Canada"
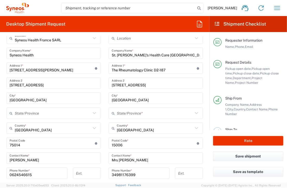
click at [125, 112] on input "text" at bounding box center [155, 113] width 76 height 9
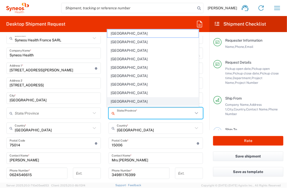
click at [119, 102] on span "Ontario" at bounding box center [153, 102] width 92 height 8
type input "Ontario"
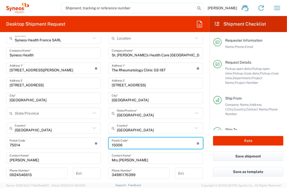
drag, startPoint x: 131, startPoint y: 144, endPoint x: 103, endPoint y: 146, distance: 28.0
click at [105, 145] on main "Location Addison Whitney LLC-Morrisvile NC US Barcelona-Syneos Health BioSector…" at bounding box center [156, 142] width 102 height 218
paste input "ON N6A 2V4"
type input "ON N6A 2V4"
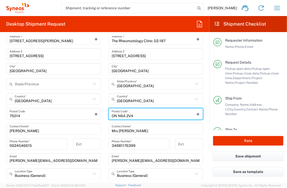
scroll to position [285, 0]
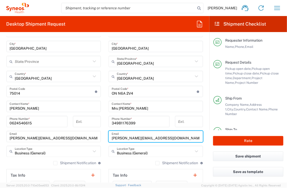
drag, startPoint x: 162, startPoint y: 139, endPoint x: 104, endPoint y: 140, distance: 58.0
click at [105, 140] on main "Location Addison Whitney LLC-Morrisvile NC US Barcelona-Syneos Health BioSector…" at bounding box center [156, 90] width 102 height 218
paste input "ON N6A 2V4"
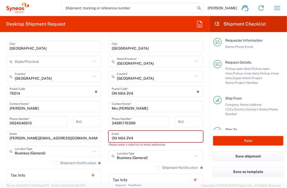
drag, startPoint x: 138, startPoint y: 136, endPoint x: 100, endPoint y: 133, distance: 38.4
click at [100, 133] on div "Ship From Syneos Health France SARL Location Syneos Health France SARL Addison …" at bounding box center [105, 99] width 205 height 261
paste input "maha.el-shimy@sjhc.london.on.ca"
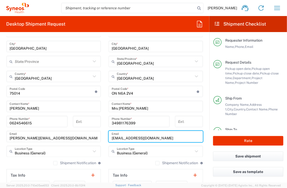
type input "maha.el-shimy@sjhc.london.on.ca"
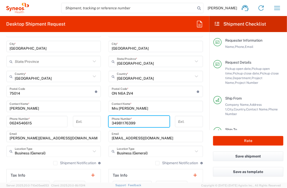
drag, startPoint x: 143, startPoint y: 122, endPoint x: 104, endPoint y: 122, distance: 38.6
click at [106, 121] on div "34981176399 Phone Number *" at bounding box center [139, 123] width 67 height 15
paste input "519-646-6100 ext. 61021"
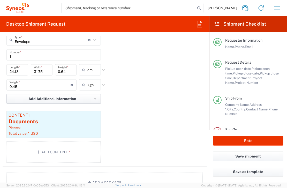
scroll to position [517, 0]
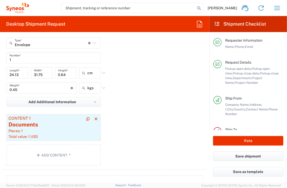
type input "519-646-6100 ext. 61021"
click at [44, 121] on div "Documents" at bounding box center [54, 125] width 90 height 8
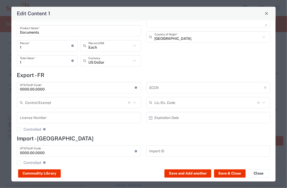
scroll to position [24, 0]
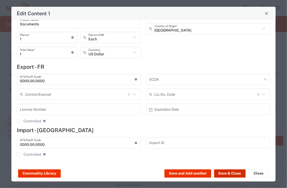
click at [229, 174] on button "Save & Close" at bounding box center [230, 174] width 32 height 8
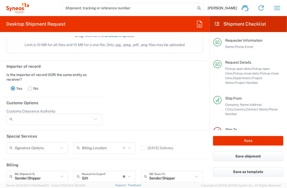
scroll to position [751, 0]
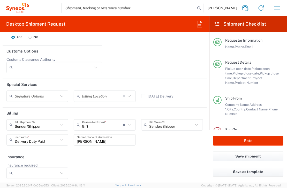
click at [92, 66] on icon at bounding box center [95, 67] width 7 height 7
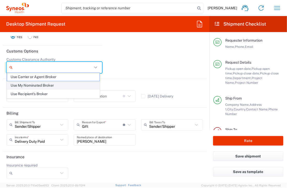
click at [68, 83] on span "Use My Nominated Broker" at bounding box center [53, 86] width 93 height 8
type input "Use My Nominated Broker"
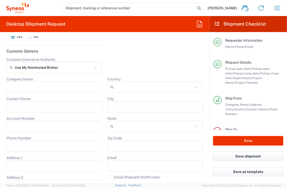
click at [71, 85] on input "Company Name" at bounding box center [55, 87] width 90 height 8
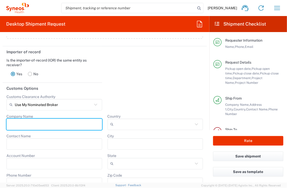
scroll to position [687, 0]
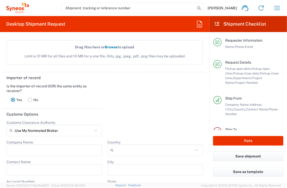
click at [30, 98] on icon at bounding box center [30, 100] width 4 height 4
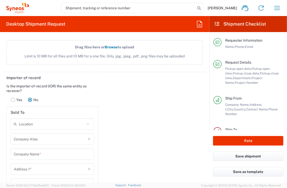
scroll to position [739, 0]
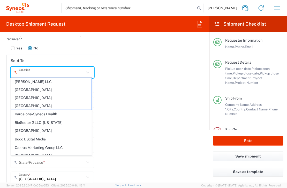
click at [56, 71] on input "text" at bounding box center [52, 72] width 66 height 9
click at [120, 63] on div "Importer of record Is the importer-of-record (IOR) the same entity as receiver?…" at bounding box center [105, 142] width 210 height 245
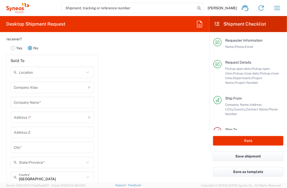
click at [47, 72] on input "text" at bounding box center [52, 72] width 66 height 9
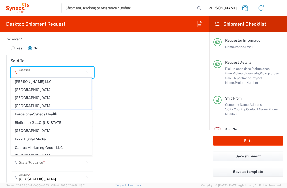
click at [115, 68] on div "Importer of record Is the importer-of-record (IOR) the same entity as receiver?…" at bounding box center [105, 142] width 210 height 245
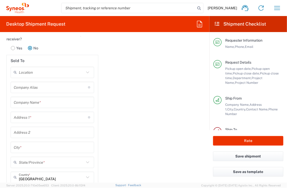
scroll to position [765, 0]
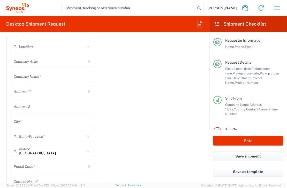
click at [56, 61] on input "text" at bounding box center [51, 61] width 74 height 9
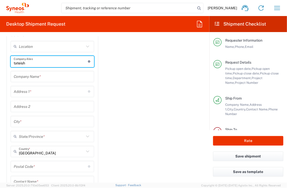
type input "tateishi"
drag, startPoint x: 35, startPoint y: 62, endPoint x: 9, endPoint y: 58, distance: 27.0
click at [9, 58] on main "Location Addison Whitney LLC-Morrisvile NC US Barcelona-Syneos Health BioSector…" at bounding box center [52, 138] width 91 height 194
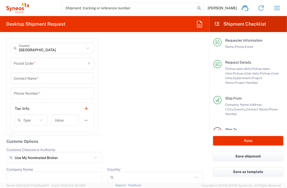
scroll to position [869, 0]
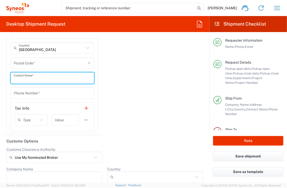
click at [34, 77] on input "text" at bounding box center [52, 78] width 77 height 9
click at [34, 77] on input "tateishi" at bounding box center [52, 78] width 77 height 9
drag, startPoint x: 58, startPoint y: 80, endPoint x: 62, endPoint y: 78, distance: 4.6
click at [59, 79] on input "tateishi natan" at bounding box center [52, 78] width 77 height 9
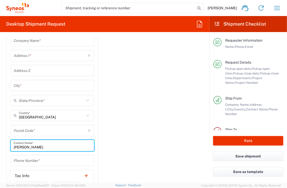
scroll to position [791, 0]
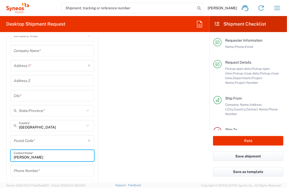
type input "tateishi natan"
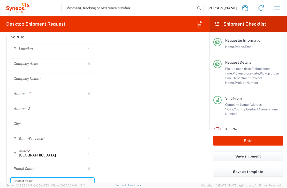
scroll to position [713, 0]
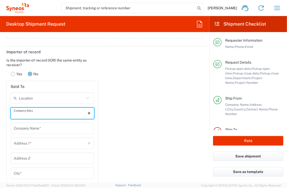
click at [36, 110] on input "text" at bounding box center [51, 113] width 74 height 9
paste input "Syneos Health Clinique Inc."
type input "Syneos Health Clinique Inc."
drag, startPoint x: 41, startPoint y: 125, endPoint x: 26, endPoint y: 126, distance: 14.8
click at [39, 125] on input "Company Name" at bounding box center [52, 128] width 77 height 9
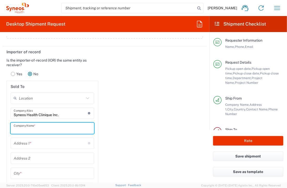
paste input "Syneos Health Clinique Inc."
type input "Syneos Health Clinique Inc."
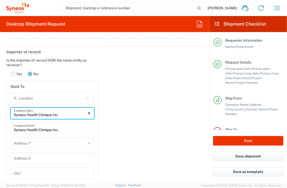
drag, startPoint x: 62, startPoint y: 112, endPoint x: 8, endPoint y: 111, distance: 54.4
click at [8, 111] on main "Location Addison Whitney LLC-Morrisvile NC US Barcelona-Syneos Health BioSector…" at bounding box center [52, 190] width 91 height 194
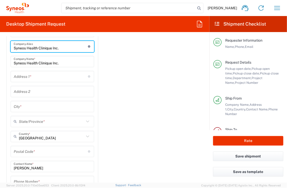
scroll to position [817, 0]
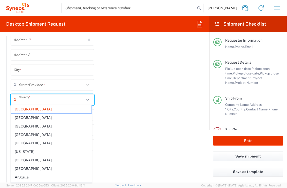
click at [60, 99] on input "Country" at bounding box center [52, 99] width 66 height 9
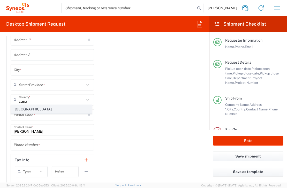
click at [21, 107] on span "Canada" at bounding box center [51, 109] width 81 height 8
type input "Canada"
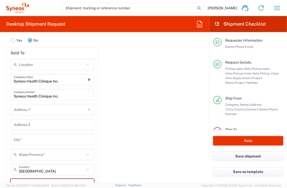
scroll to position [739, 0]
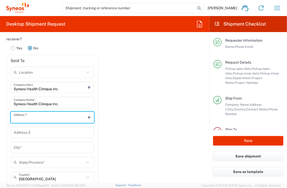
click at [29, 115] on input "text" at bounding box center [51, 117] width 74 height 9
paste input "2500 rue Einstein Quebec"
drag, startPoint x: 55, startPoint y: 119, endPoint x: 62, endPoint y: 119, distance: 6.2
click at [62, 119] on input "2500 rue Einstein Quebec" at bounding box center [51, 117] width 74 height 9
type input "2500 Rue Einstein"
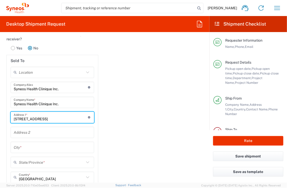
type input "SYNEOS HEALTH CLINIQUE INC-Quebec"
type input "Quebec City"
type input "Quebec"
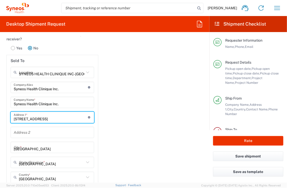
type input "G1P 0A2"
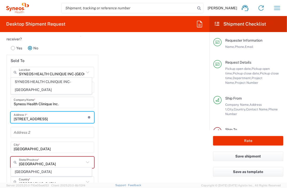
click at [53, 83] on span "SYNEOS HEALTH CLINIQUE INC-Quebec" at bounding box center [51, 86] width 81 height 16
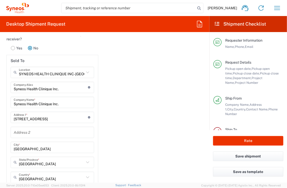
type input "SYNEOS HEALTH CLINIQUE INC-Quebec"
type input "Quebec"
type input "Canada"
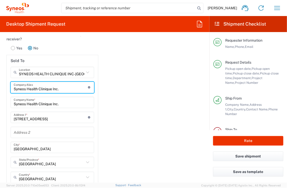
click at [53, 83] on input "Syneos Health Clinique Inc." at bounding box center [51, 87] width 74 height 9
click at [89, 76] on div "SYNEOS HEALTH CLINIQUE INC-Quebec Location" at bounding box center [53, 72] width 84 height 11
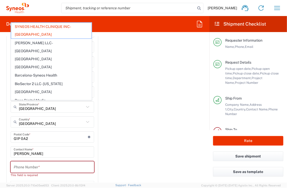
scroll to position [765, 0]
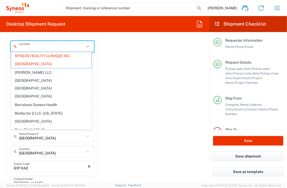
click at [114, 88] on div "Importer of record Is the importer-of-record (IOR) the same entity as receiver?…" at bounding box center [105, 119] width 210 height 249
type input "SYNEOS HEALTH CLINIQUE INC-Quebec"
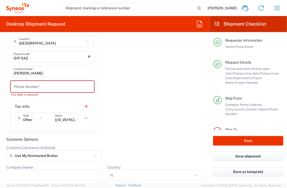
scroll to position [869, 0]
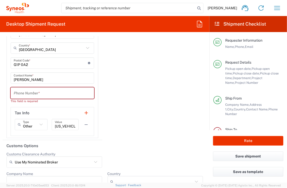
click at [52, 92] on input "Phone Number" at bounding box center [52, 93] width 77 height 9
paste input "+55 (11) 5116-0783"
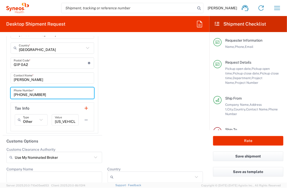
type input "+55 (11) 5116-0783"
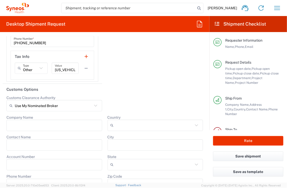
click at [119, 92] on header "Customs Options" at bounding box center [105, 90] width 205 height 12
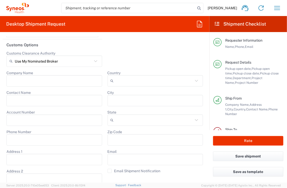
scroll to position [946, 0]
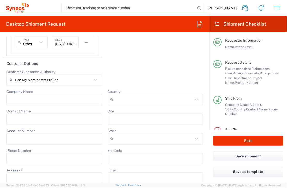
click at [94, 80] on icon at bounding box center [95, 80] width 7 height 7
type input "Use My Nominated Broker"
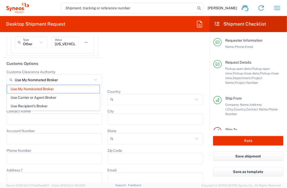
click at [94, 80] on icon at bounding box center [95, 80] width 7 height 7
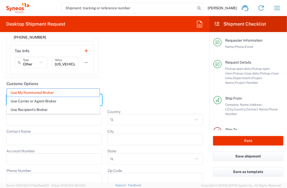
scroll to position [895, 0]
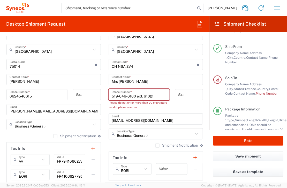
scroll to position [300, 0]
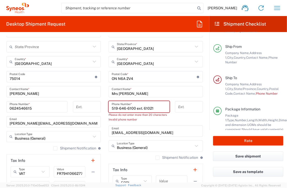
drag, startPoint x: 133, startPoint y: 107, endPoint x: 174, endPoint y: 106, distance: 40.9
click at [174, 106] on div "519-646-6100 ext. 61021 Phone Number * Please do not enter more than 20 charact…" at bounding box center [156, 113] width 100 height 24
click at [153, 107] on input "519-646-6100 ext. 61021" at bounding box center [139, 107] width 55 height 9
click at [145, 107] on input "519-646-6100 ext. 61021" at bounding box center [139, 107] width 55 height 9
click at [182, 105] on input "tel" at bounding box center [189, 107] width 22 height 9
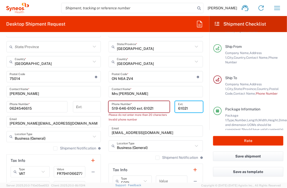
type input "61021"
drag, startPoint x: 136, startPoint y: 108, endPoint x: 161, endPoint y: 109, distance: 25.6
click at [161, 109] on input "519-646-6100 ext. 61021" at bounding box center [139, 107] width 55 height 9
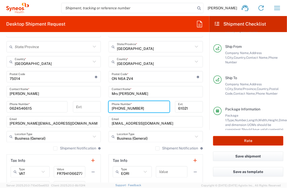
type input "519-646-6100"
click at [253, 138] on button "Rate" at bounding box center [248, 141] width 70 height 10
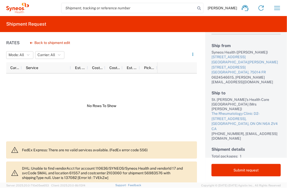
scroll to position [26, 0]
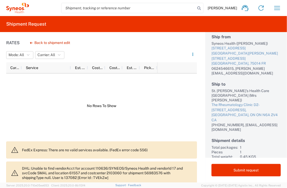
click at [50, 151] on p "FedEx Express: There are no valid services available. (FedEx error code 556)" at bounding box center [107, 150] width 171 height 5
click at [33, 41] on button "Back to shipment edit" at bounding box center [50, 42] width 48 height 9
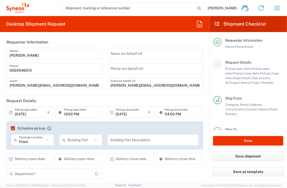
type input "3212"
type input "7061512"
type input "4Moving 7061512"
type input "Ontario"
type input "Envelope"
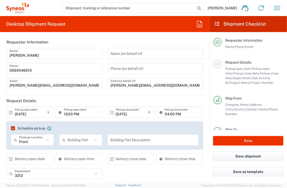
type input "Quebec"
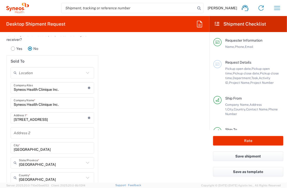
scroll to position [751, 0]
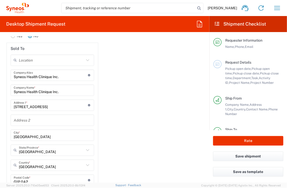
click at [84, 57] on icon at bounding box center [87, 60] width 7 height 7
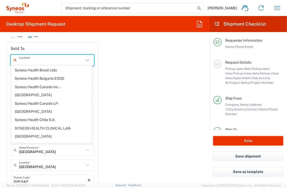
scroll to position [544, 0]
click at [112, 91] on div "Importer of record Is the importer-of-record (IOR) the same entity as receiver?…" at bounding box center [105, 130] width 210 height 245
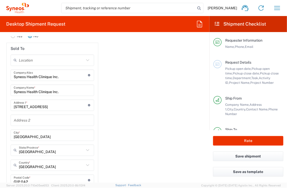
click at [65, 58] on input "text" at bounding box center [52, 60] width 66 height 9
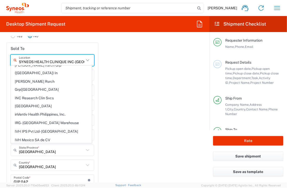
scroll to position [0, 0]
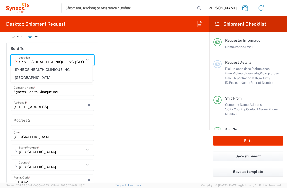
drag, startPoint x: 74, startPoint y: 68, endPoint x: 87, endPoint y: 67, distance: 13.6
click at [74, 68] on span "SYNEOS HEALTH CLINIQUE INC-Quebec" at bounding box center [51, 74] width 81 height 16
type input "SYNEOS HEALTH CLINIQUE INC-Quebec"
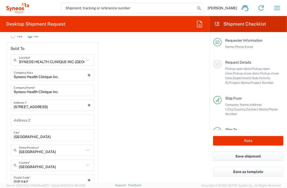
click at [119, 62] on div "Importer of record Is the importer-of-record (IOR) the same entity as receiver?…" at bounding box center [105, 132] width 210 height 249
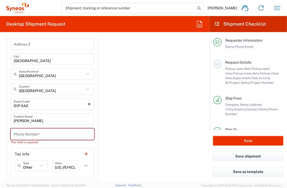
scroll to position [855, 0]
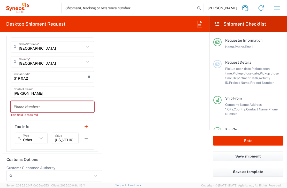
click at [62, 106] on input "tel" at bounding box center [52, 106] width 77 height 9
type input "5196466100"
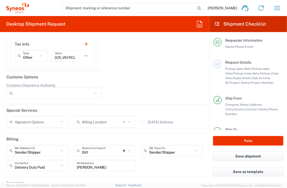
scroll to position [958, 0]
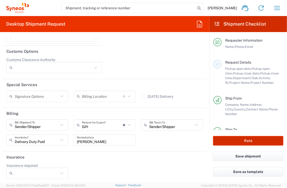
click at [242, 140] on button "Rate" at bounding box center [248, 141] width 70 height 10
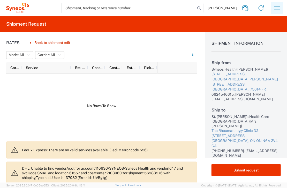
click at [276, 8] on icon "button" at bounding box center [277, 8] width 8 height 8
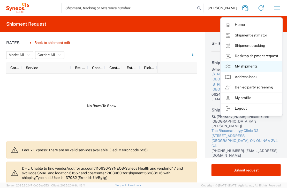
click at [249, 66] on link "My shipments" at bounding box center [252, 66] width 62 height 10
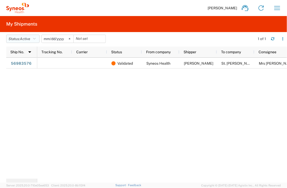
click at [36, 37] on icon "button" at bounding box center [34, 39] width 3 height 4
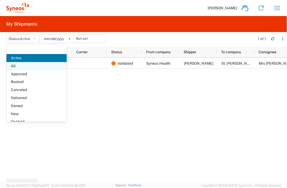
click at [16, 66] on span "All" at bounding box center [36, 66] width 60 height 8
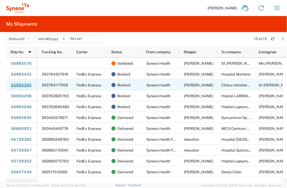
click at [26, 84] on link "56983390" at bounding box center [21, 85] width 21 height 8
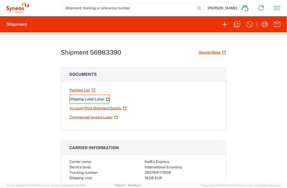
click at [77, 98] on link "Shipping Label Laser" at bounding box center [89, 99] width 41 height 9
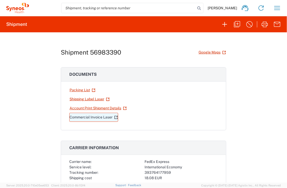
click at [86, 117] on link "Commercial Invoice Laser" at bounding box center [93, 117] width 49 height 9
